Goal: Task Accomplishment & Management: Manage account settings

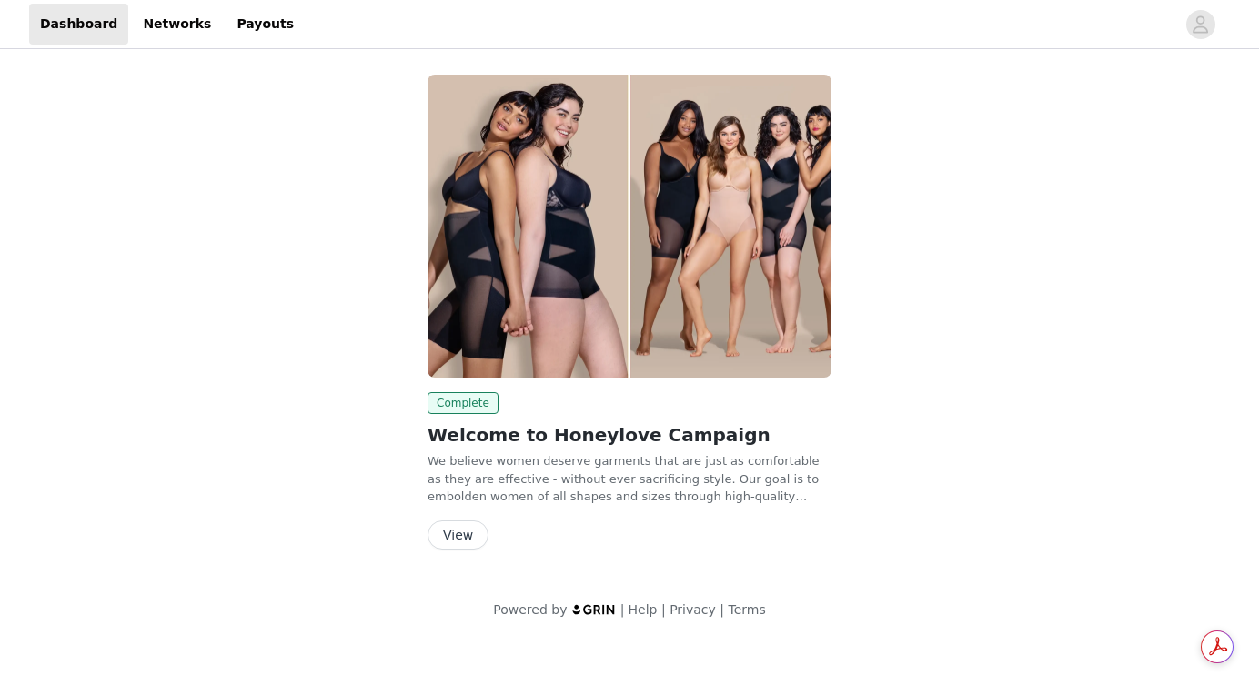
click at [463, 523] on button "View" at bounding box center [458, 534] width 61 height 29
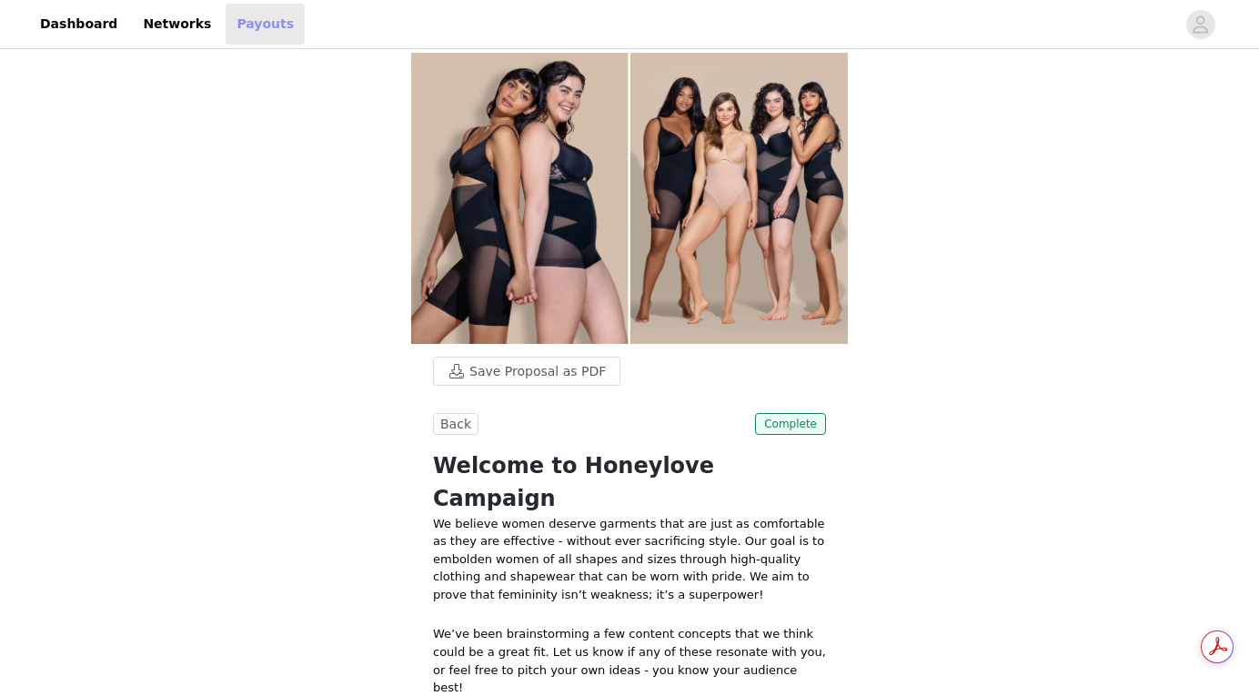
click at [247, 20] on link "Payouts" at bounding box center [265, 24] width 79 height 41
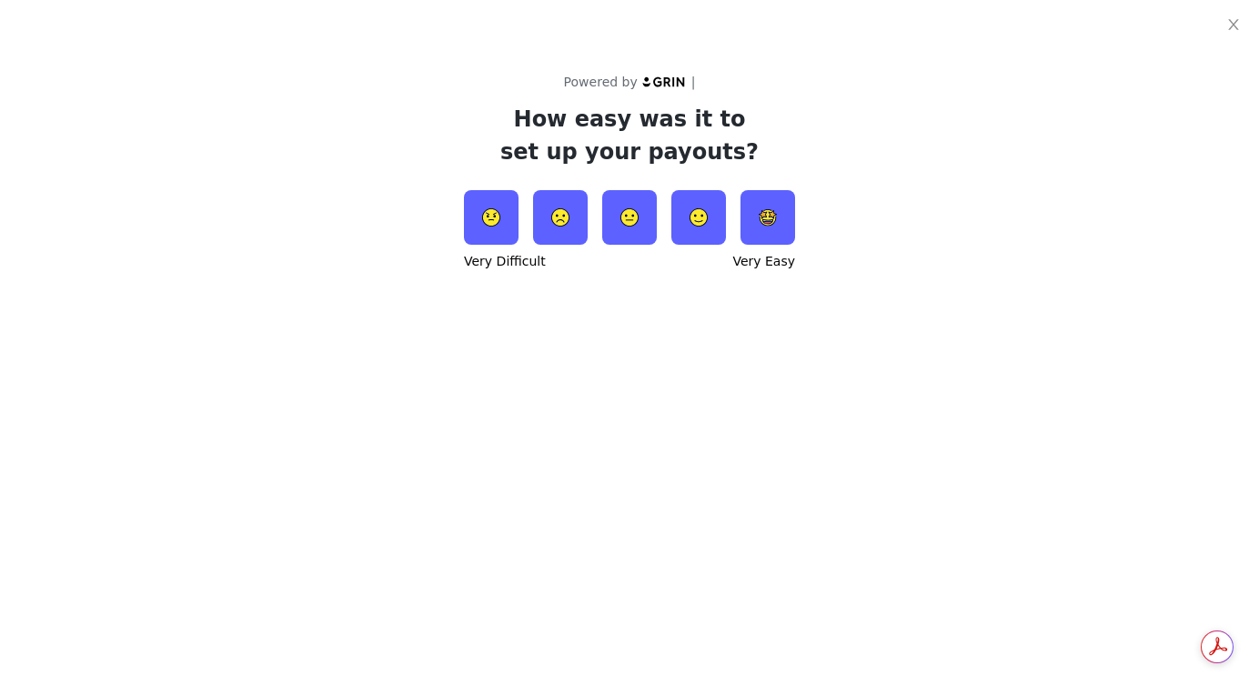
click at [627, 222] on img at bounding box center [629, 217] width 55 height 55
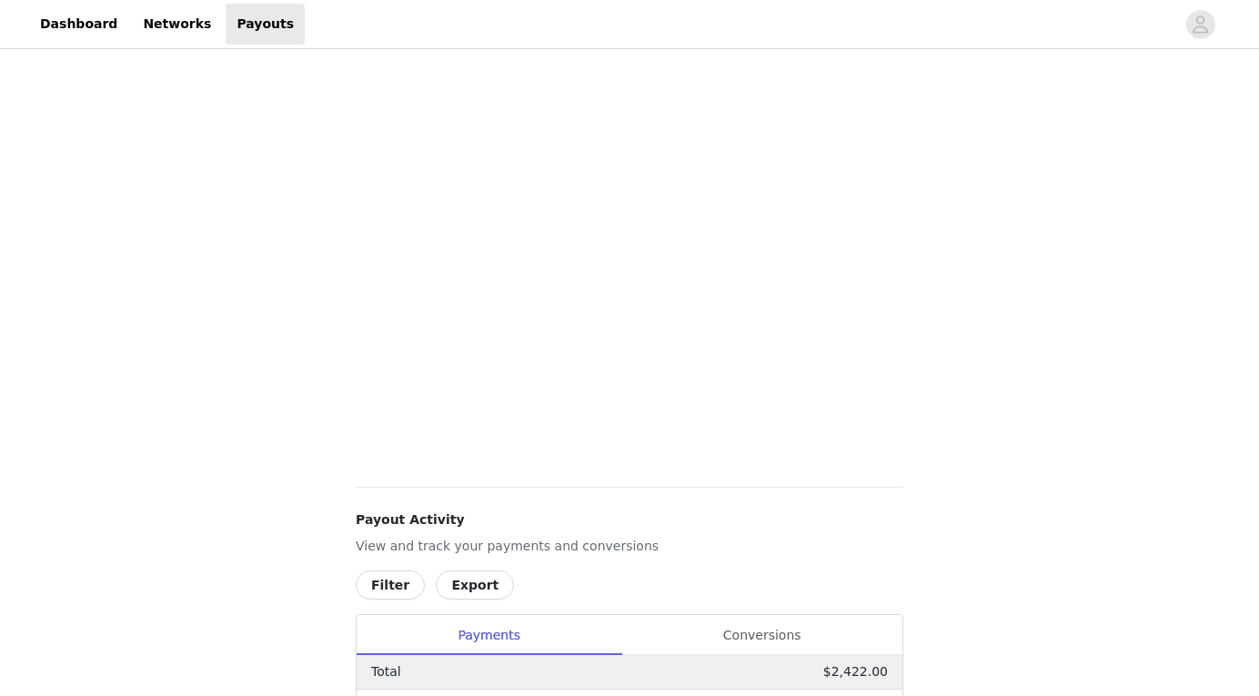
scroll to position [459, 0]
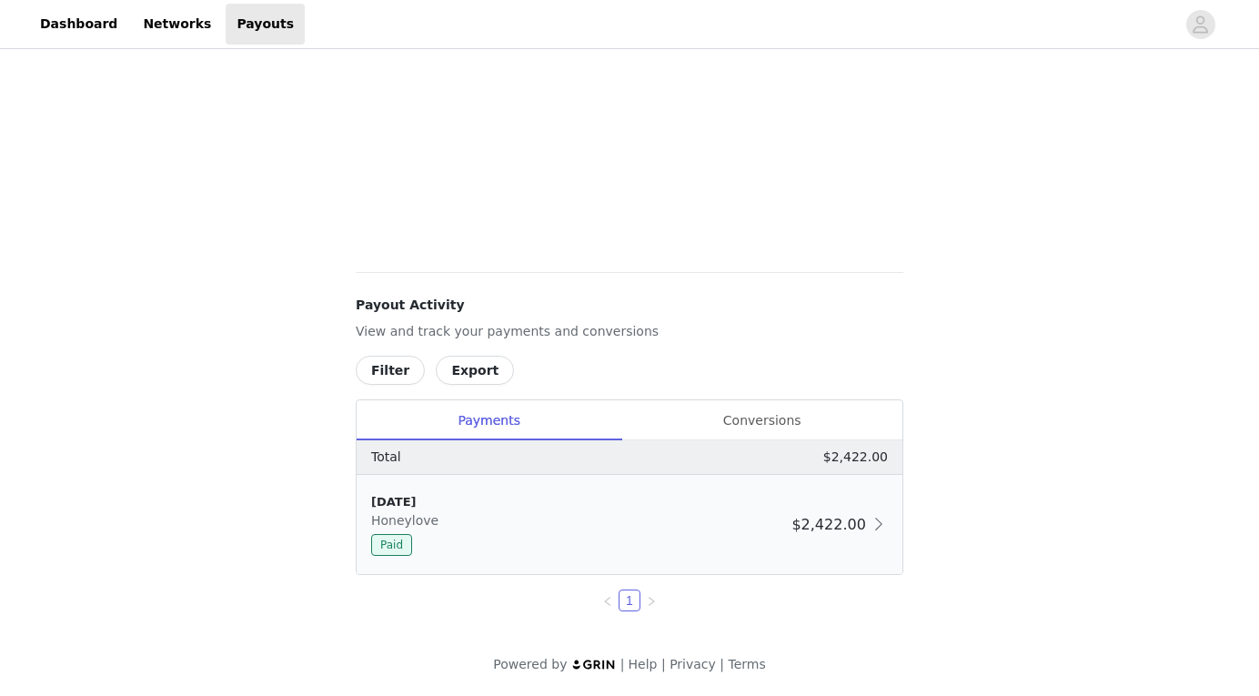
click at [481, 529] on div "9/10/25 Honeylove Paid" at bounding box center [577, 524] width 413 height 63
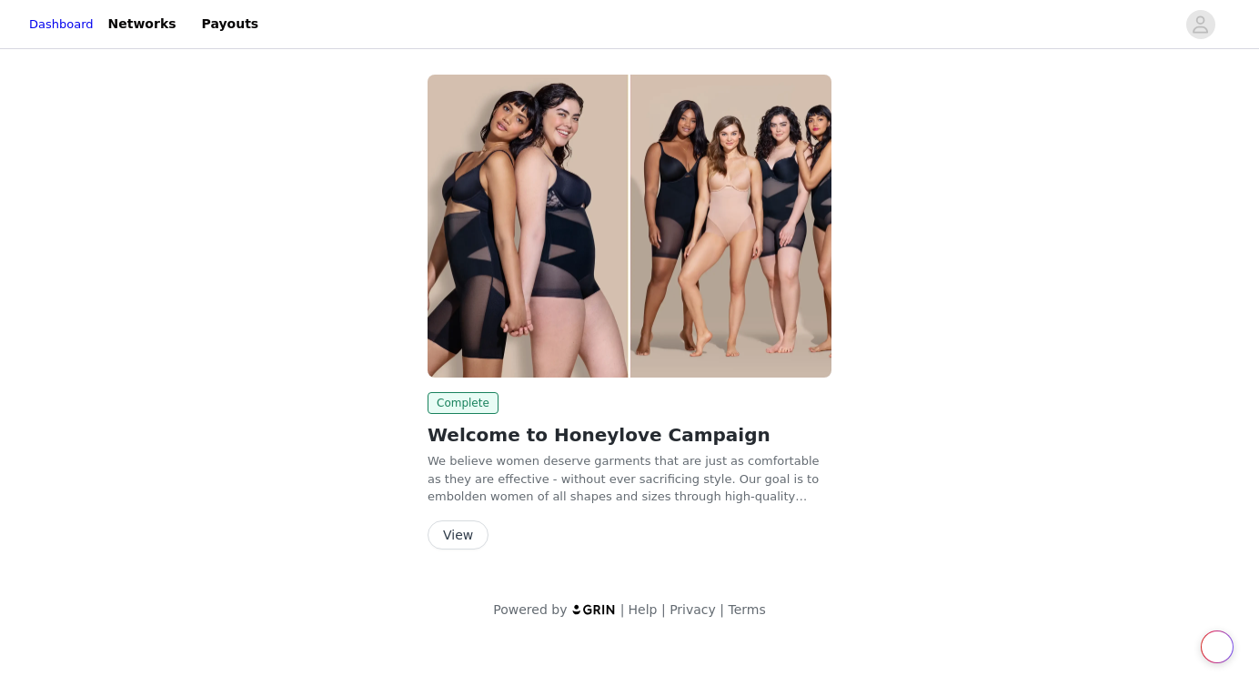
click at [463, 544] on button "View" at bounding box center [458, 534] width 61 height 29
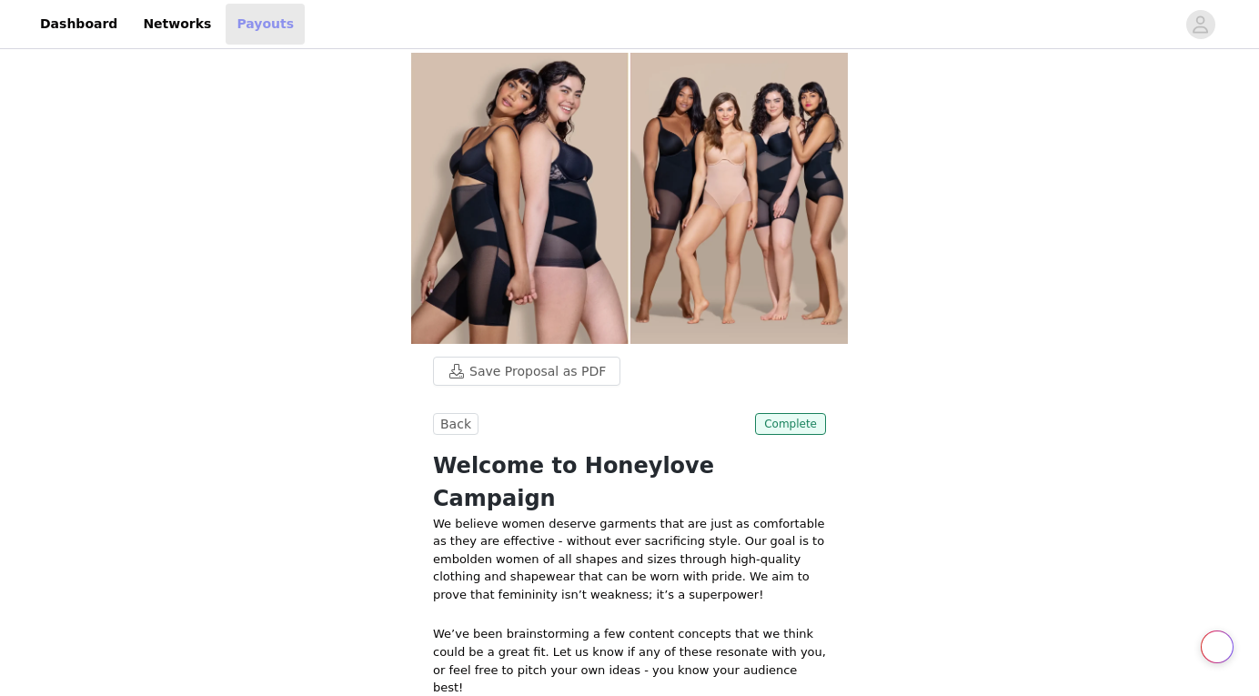
click at [240, 36] on link "Payouts" at bounding box center [265, 24] width 79 height 41
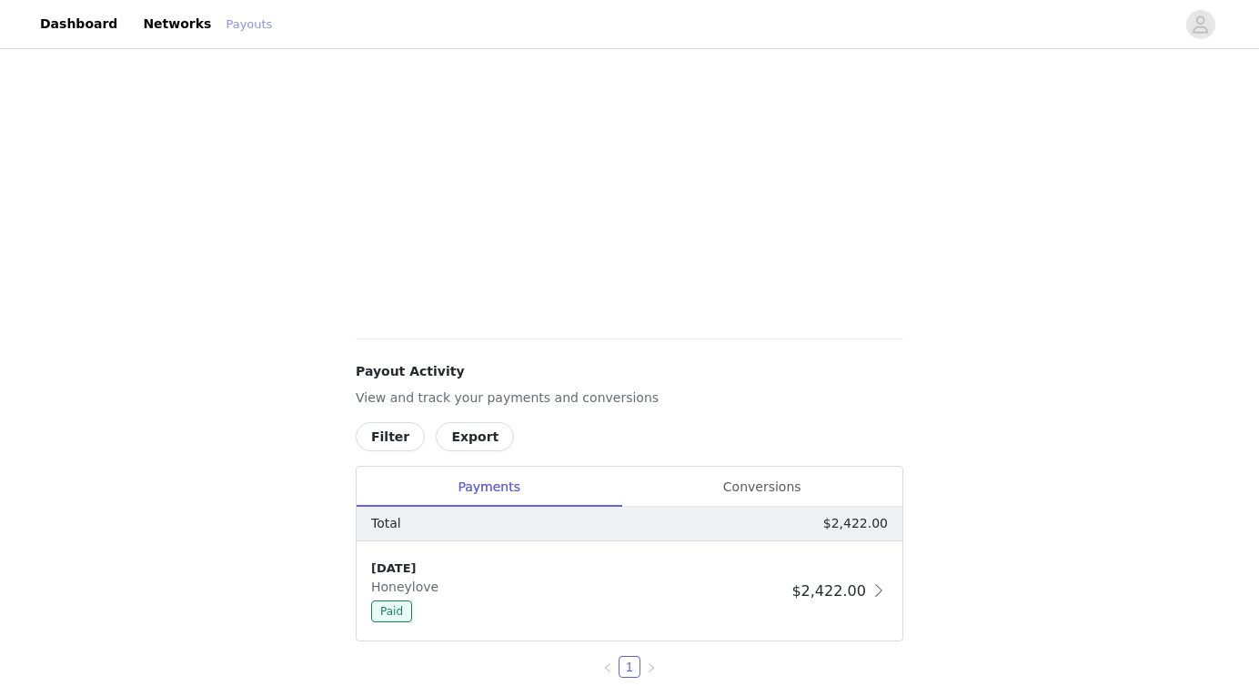
scroll to position [459, 0]
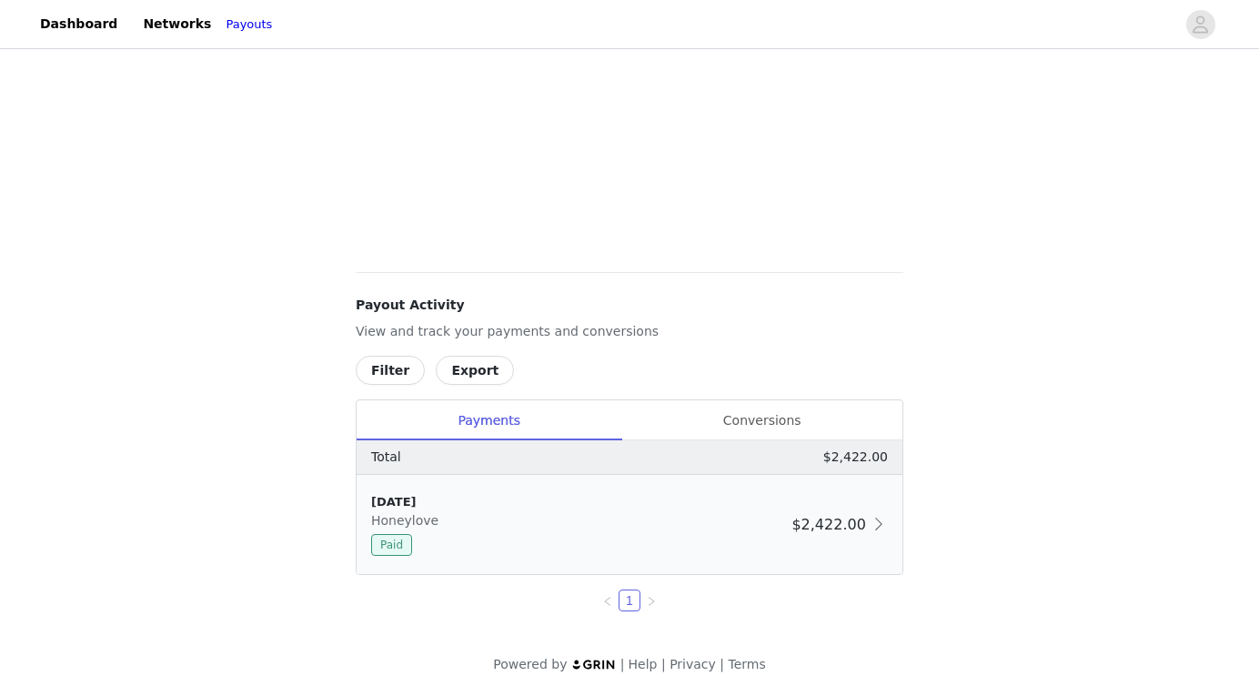
click at [394, 548] on span "Paid" at bounding box center [391, 545] width 41 height 22
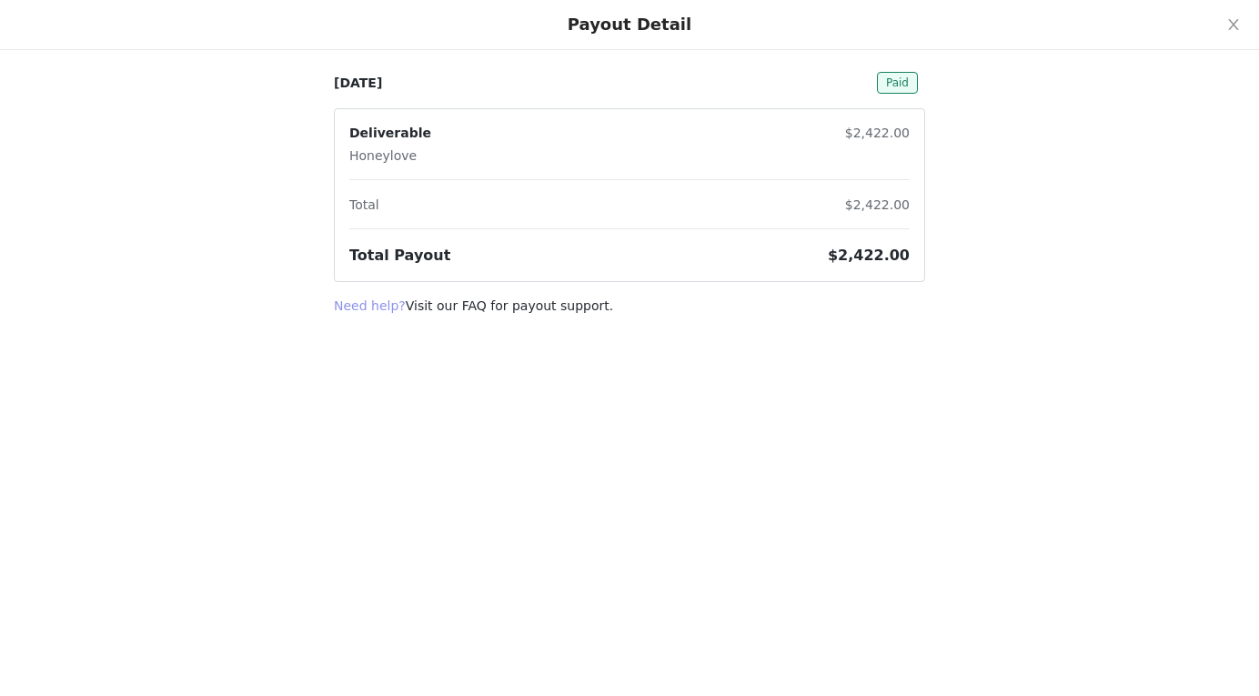
click at [366, 309] on link "Need help?" at bounding box center [370, 305] width 72 height 15
click at [372, 309] on link "Need help?" at bounding box center [370, 305] width 72 height 15
click at [1237, 25] on icon "icon: close" at bounding box center [1233, 24] width 15 height 15
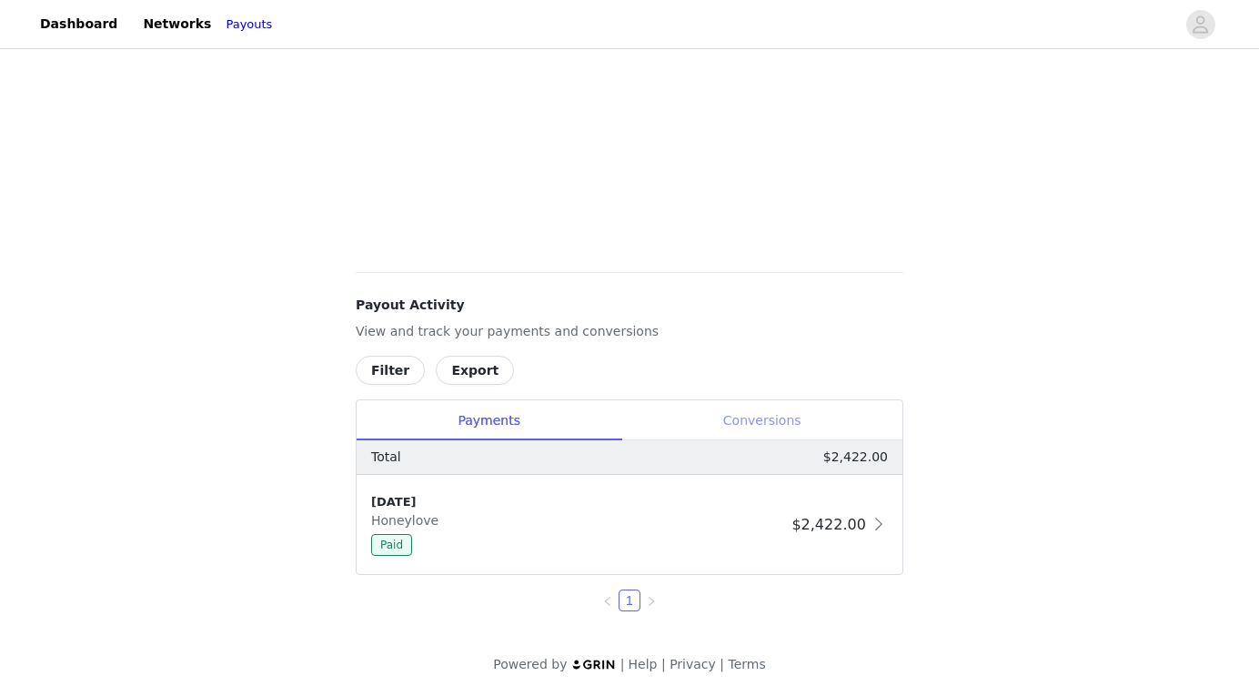
click at [789, 423] on div "Conversions" at bounding box center [761, 420] width 281 height 41
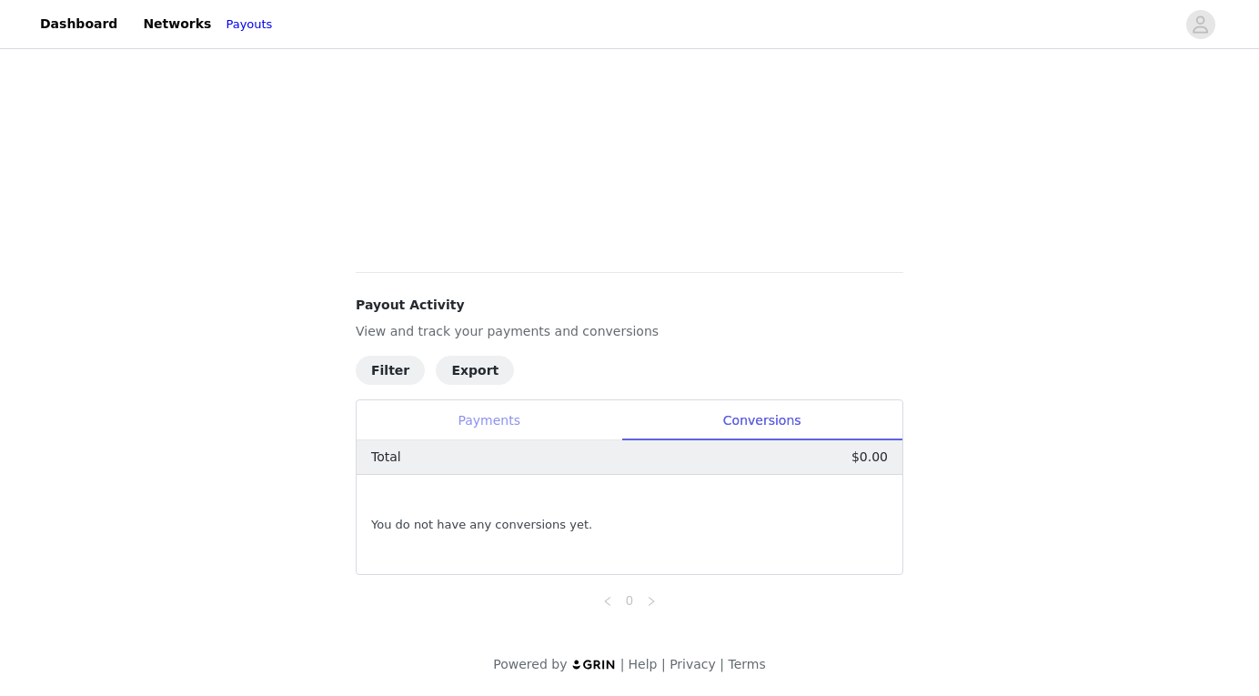
click at [491, 415] on div "Payments" at bounding box center [489, 420] width 265 height 41
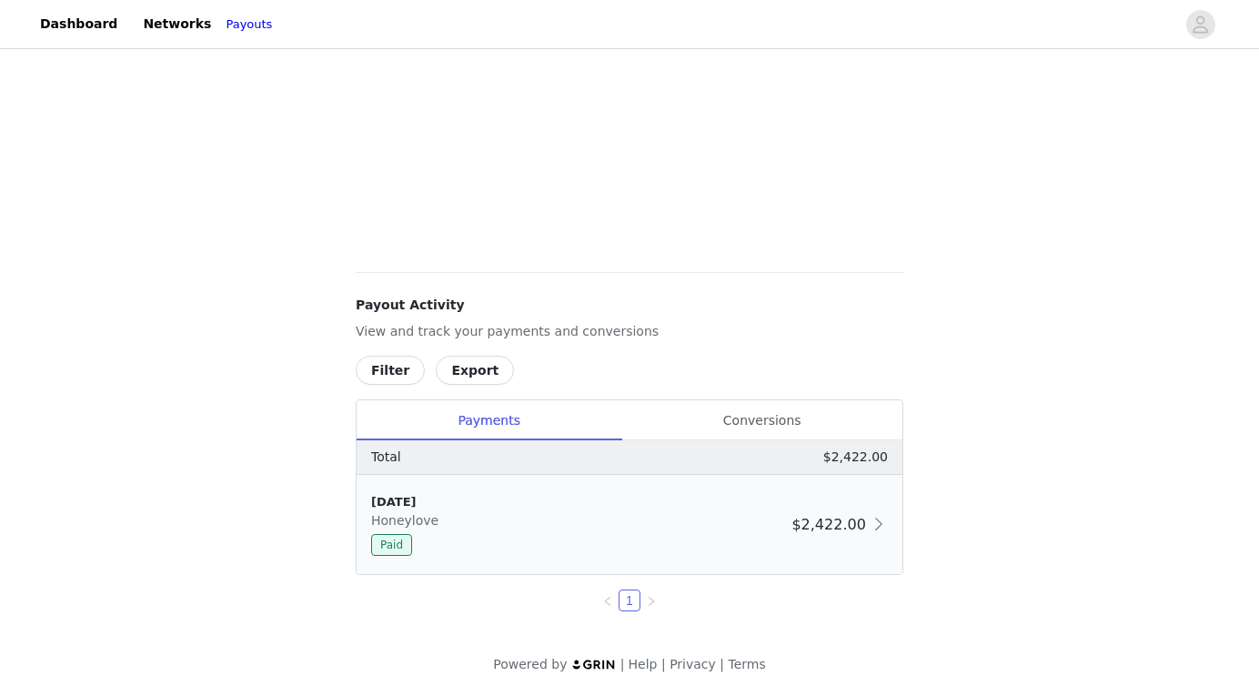
click at [848, 527] on span "$2,422.00" at bounding box center [828, 524] width 74 height 17
